Goal: Check status: Check status

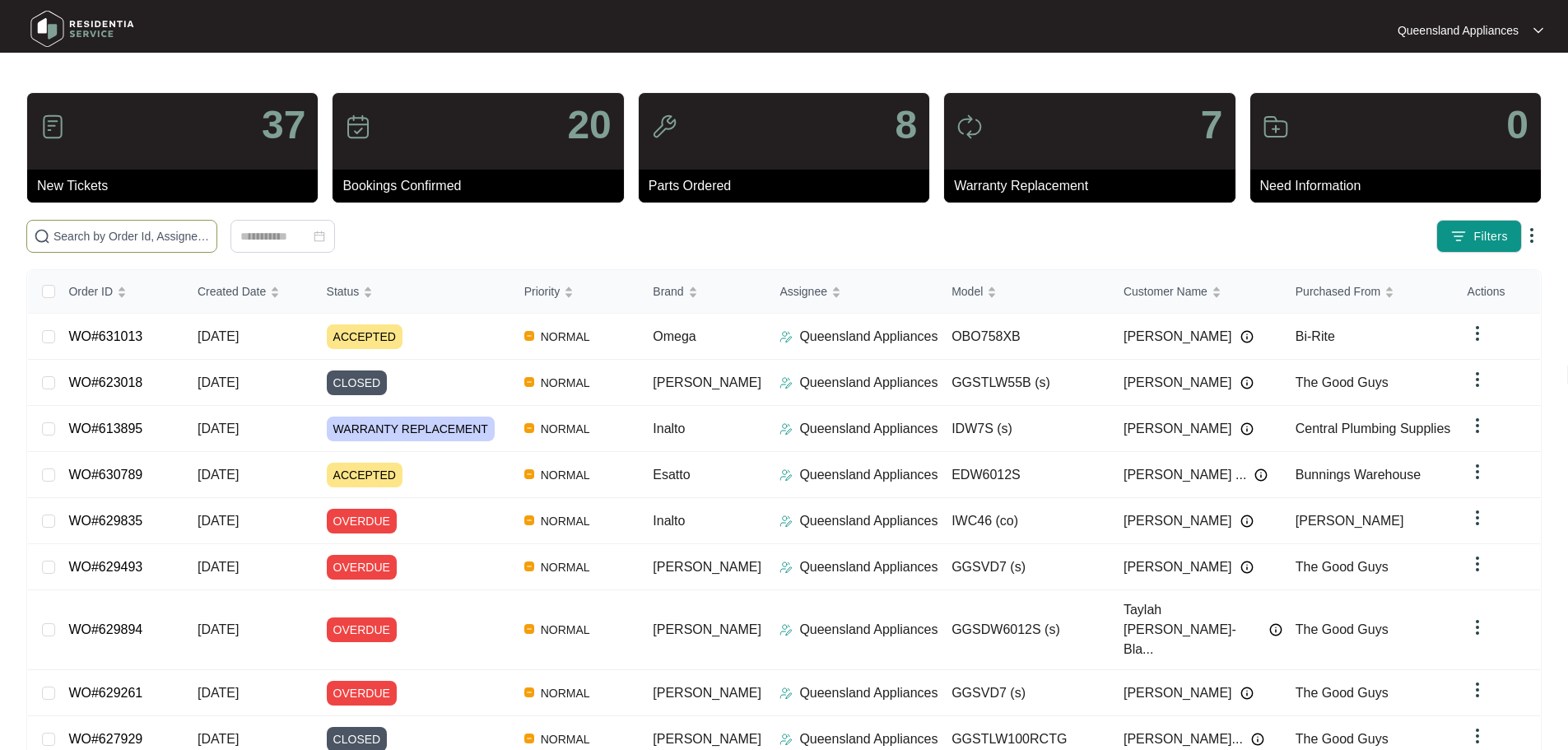
click at [217, 226] on span at bounding box center [121, 236] width 191 height 33
paste input "626902"
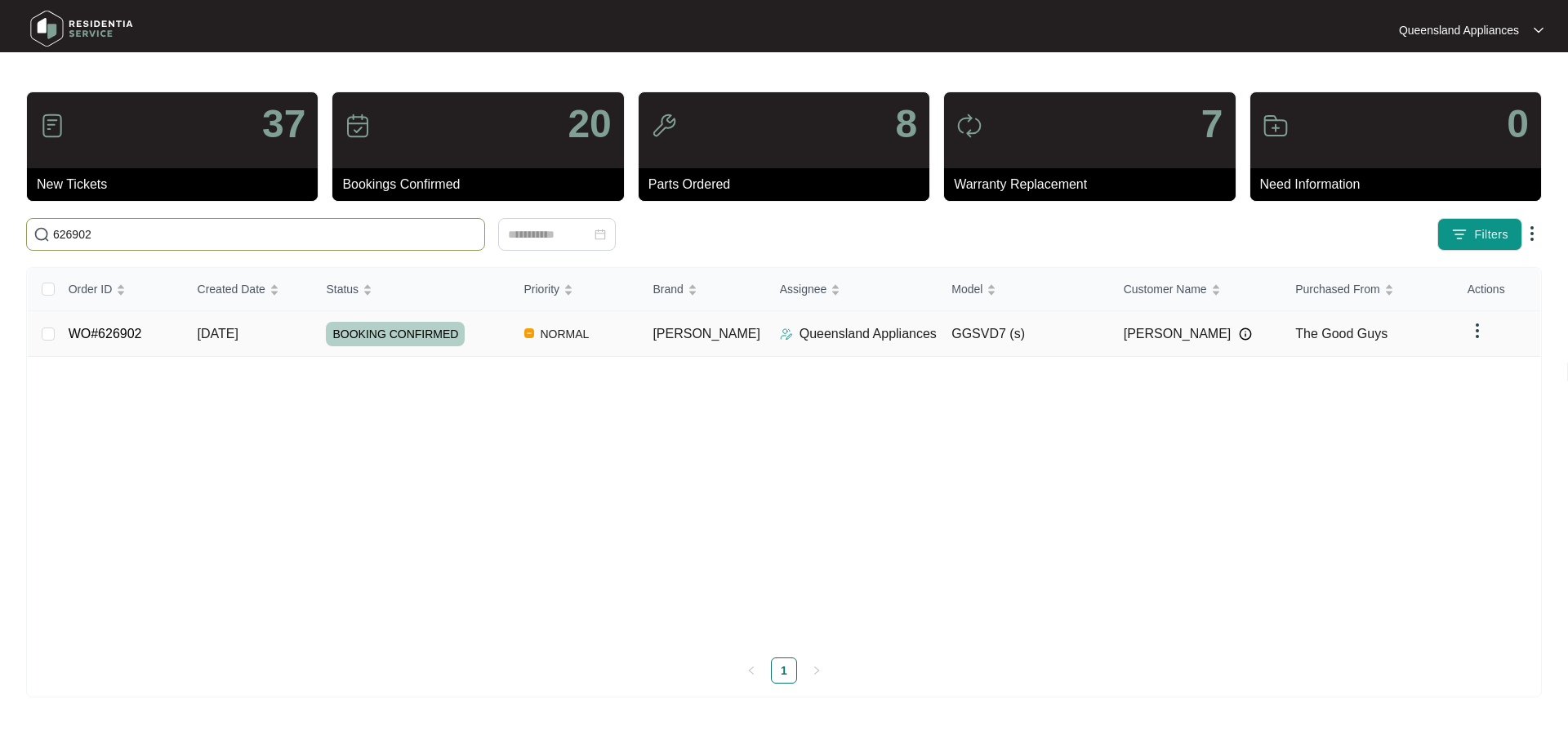
type input "626902"
click at [294, 326] on td "[DATE]" at bounding box center [249, 334] width 129 height 45
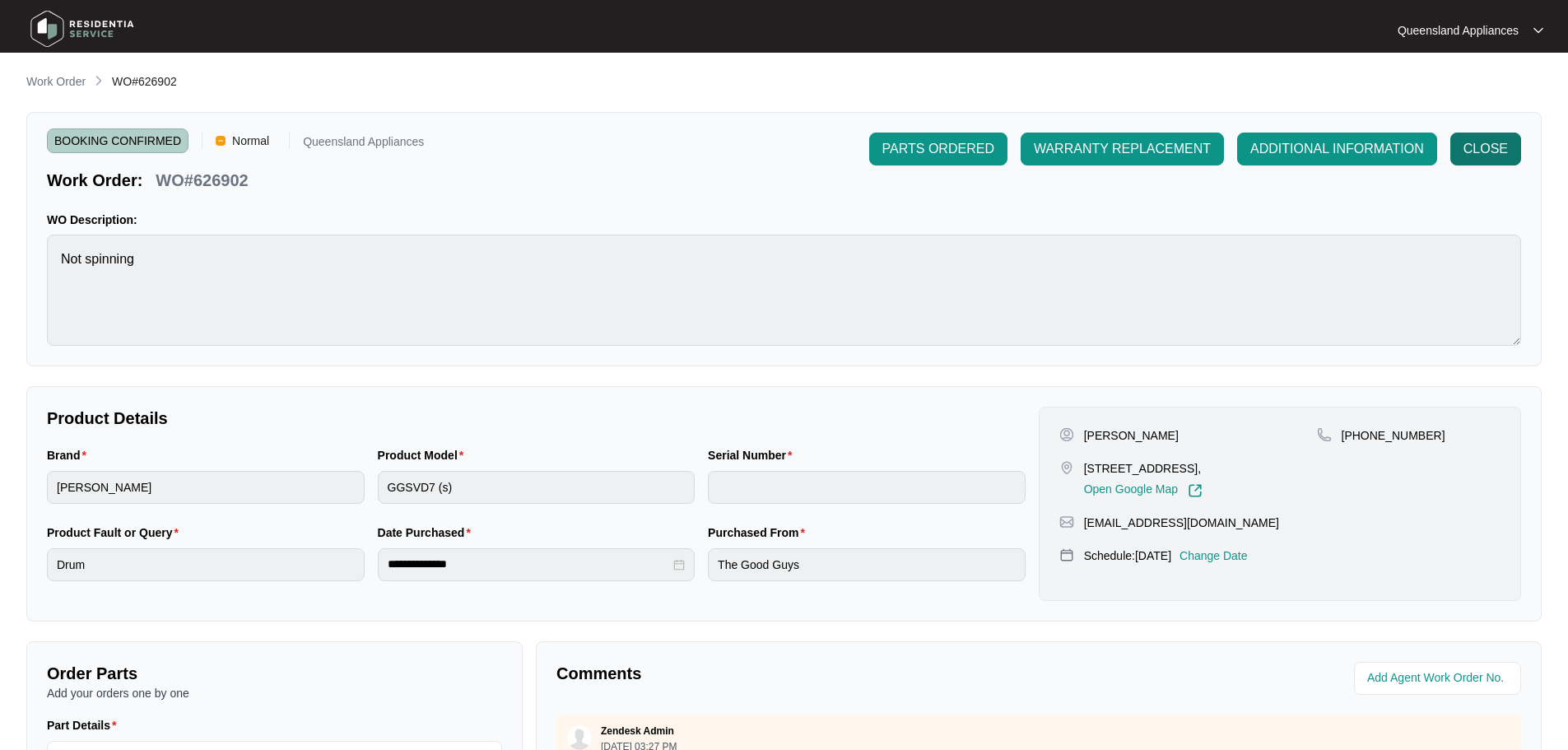
click at [1484, 142] on span "CLOSE" at bounding box center [1485, 149] width 44 height 20
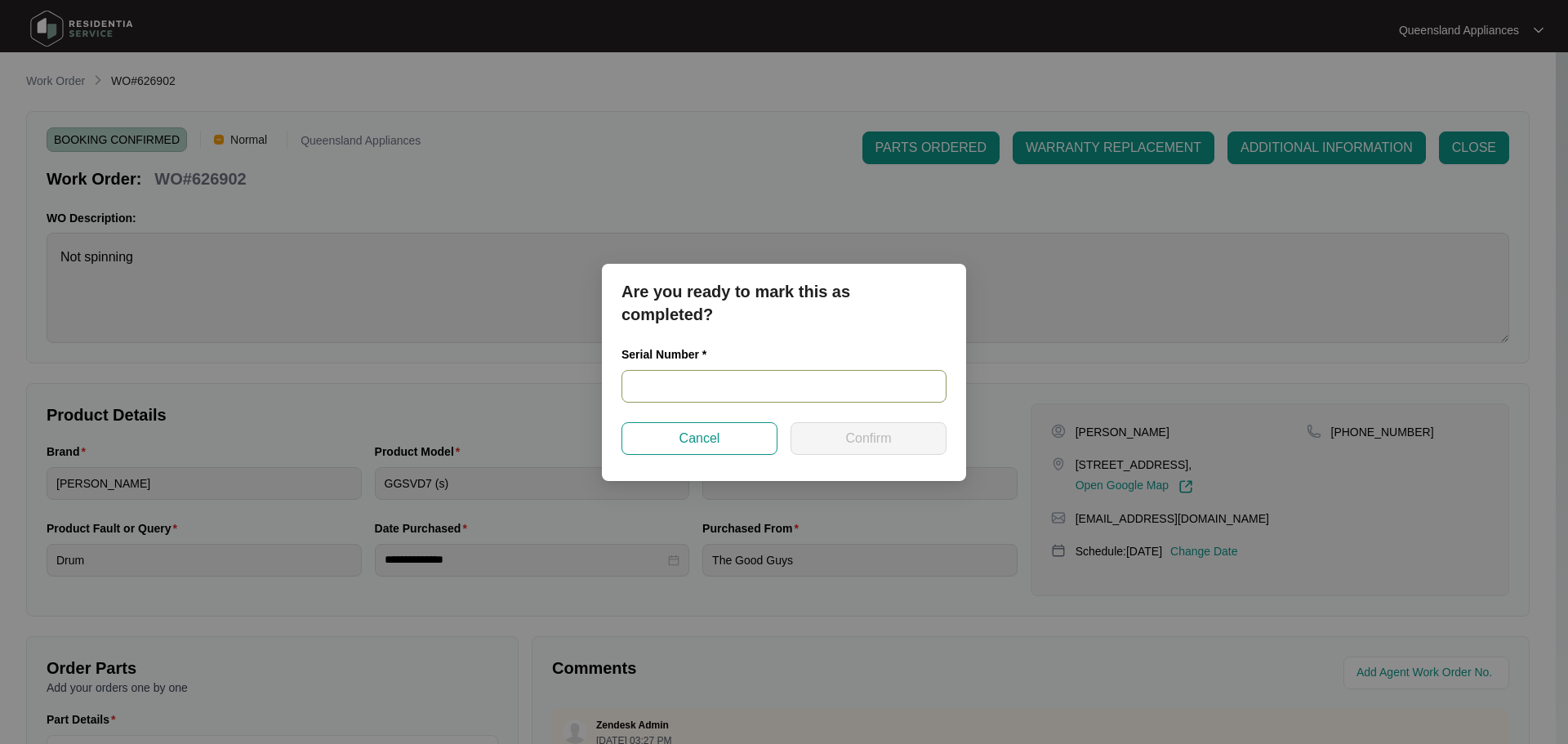
drag, startPoint x: 656, startPoint y: 387, endPoint x: 705, endPoint y: 295, distance: 104.2
click at [656, 387] on input "text" at bounding box center [784, 386] width 325 height 33
type input "541K816000139055L00453"
paste input "541K816000139055L00453"
type input "541K816000139055L00453"
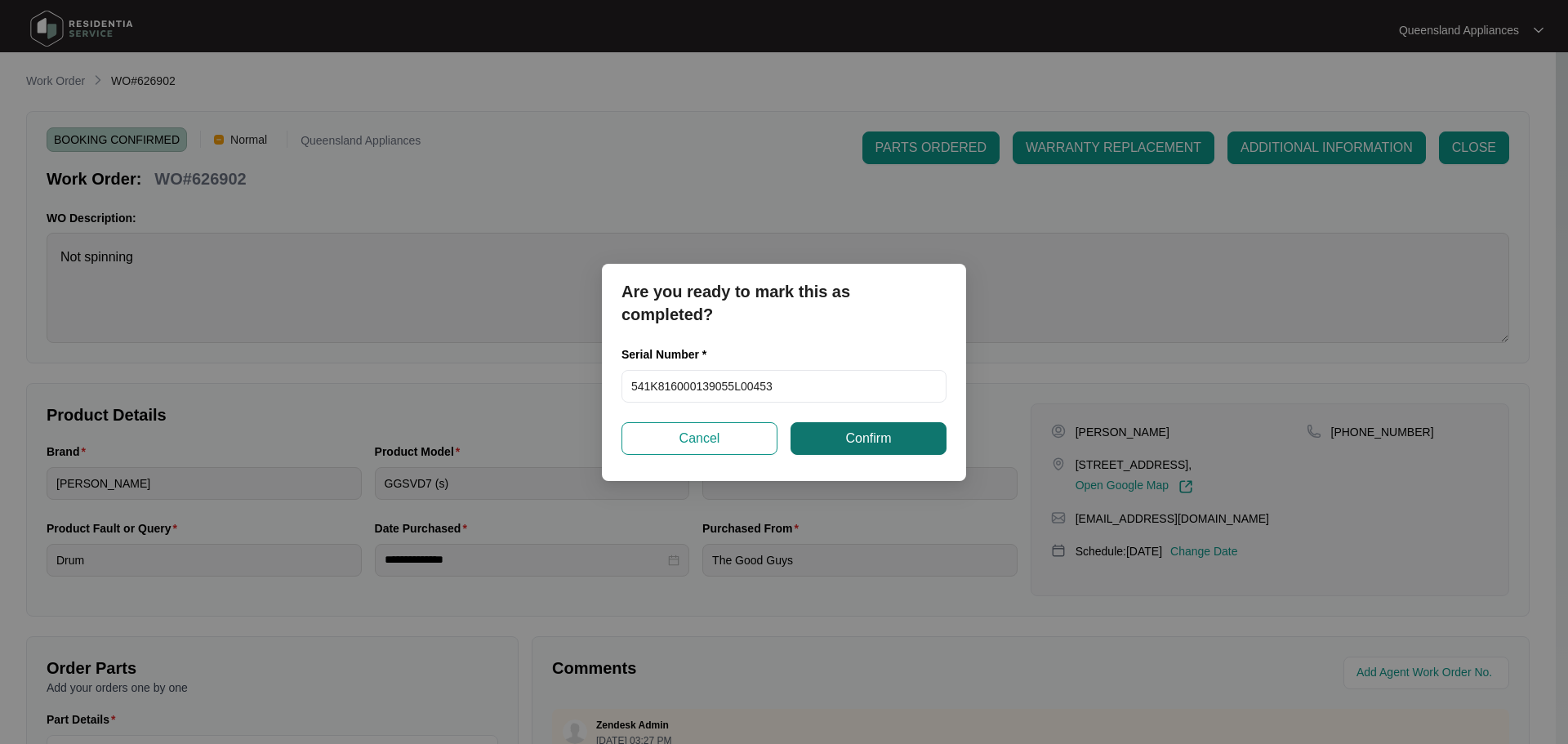
click at [858, 452] on button "Confirm" at bounding box center [869, 439] width 156 height 33
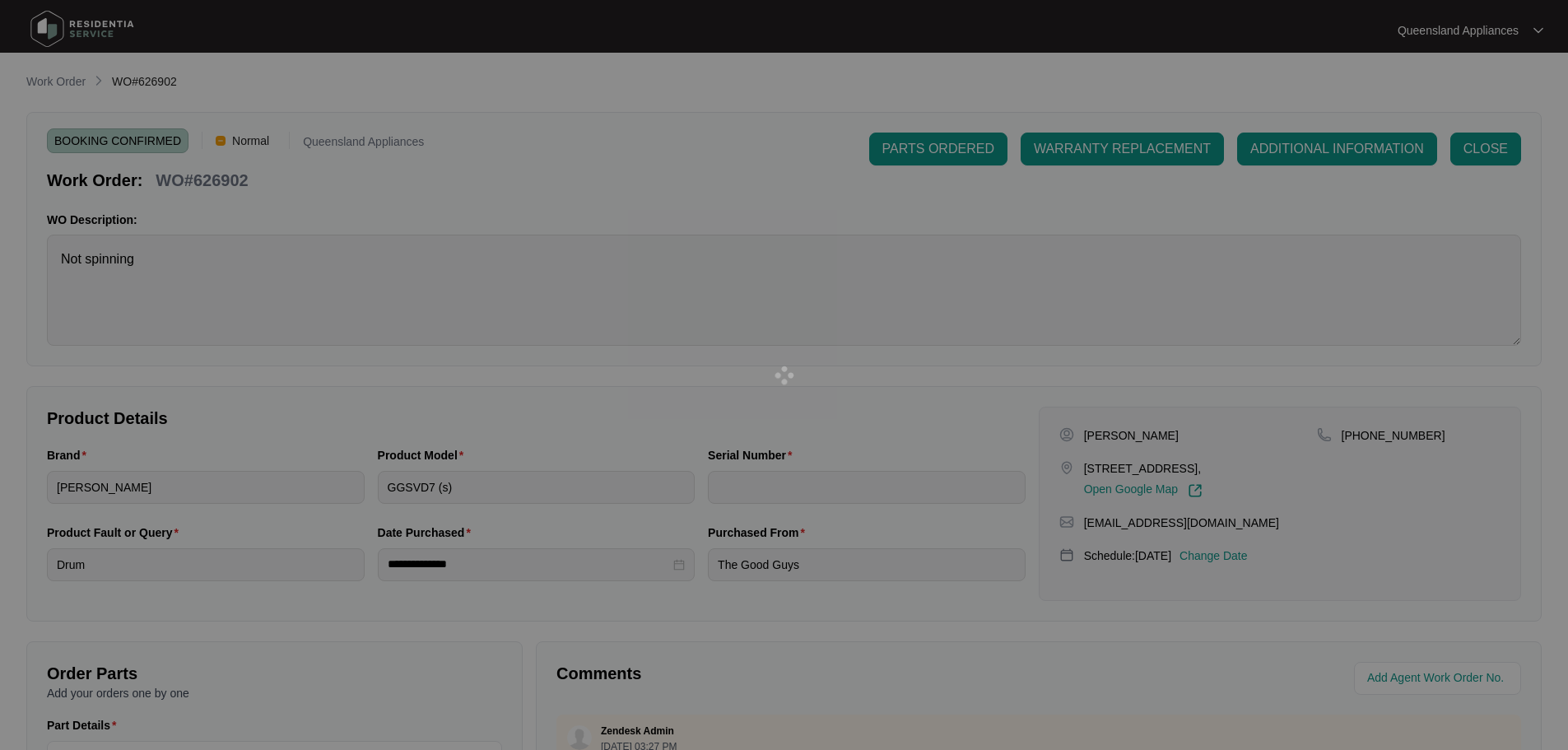
type input "541K816000139055L00453"
